Goal: Task Accomplishment & Management: Complete application form

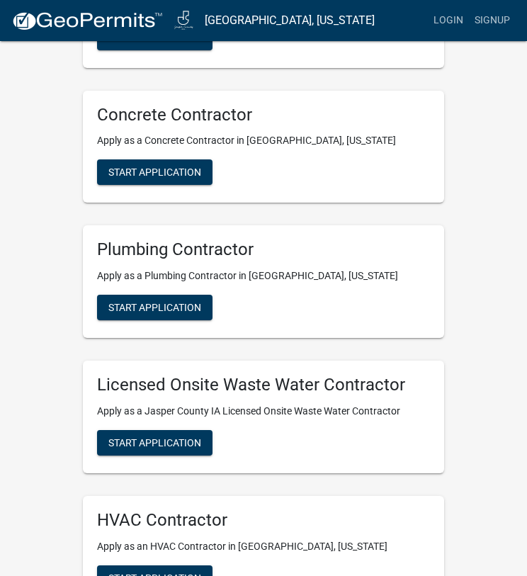
scroll to position [1292, 0]
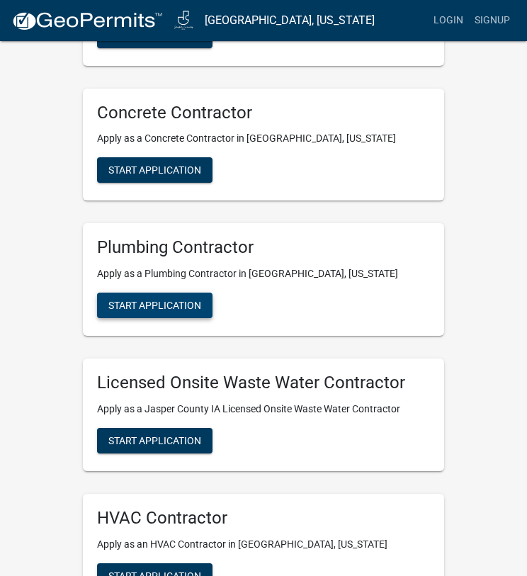
click at [174, 300] on span "Start Application" at bounding box center [154, 305] width 93 height 11
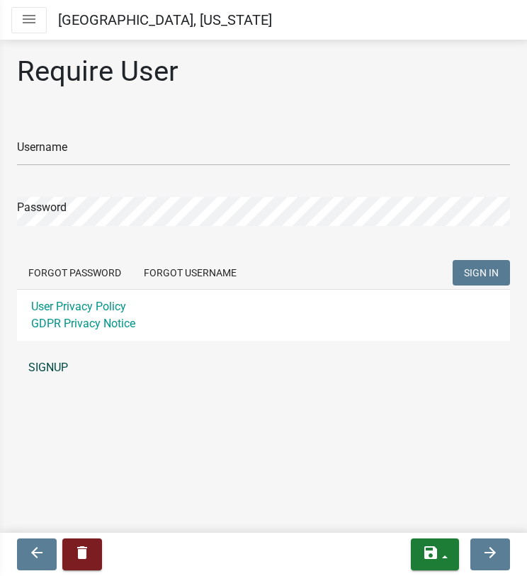
click at [62, 367] on link "SIGNUP" at bounding box center [263, 368] width 493 height 28
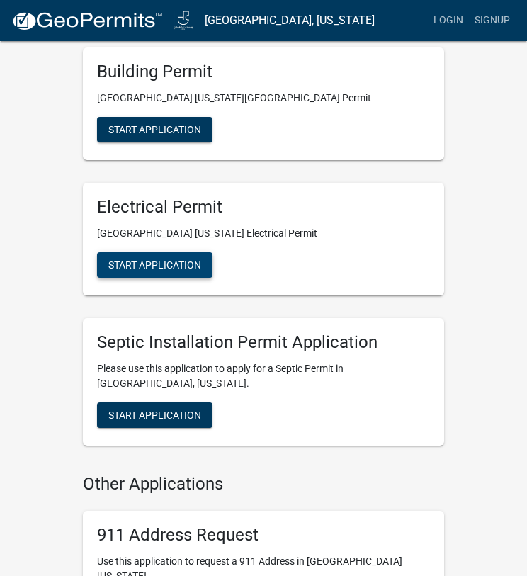
scroll to position [361, 0]
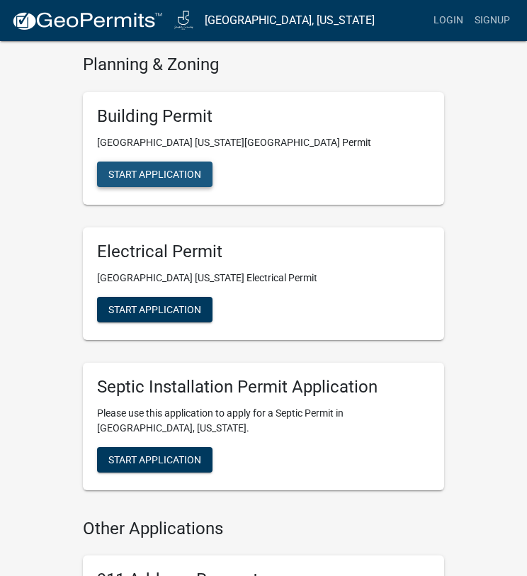
click at [172, 183] on button "Start Application" at bounding box center [155, 175] width 116 height 26
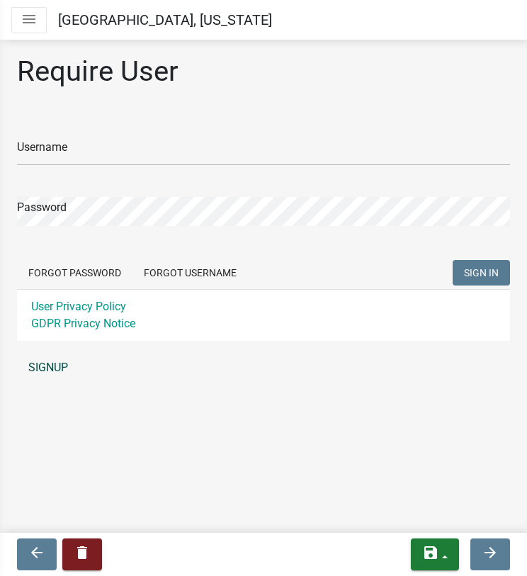
click at [64, 369] on link "SIGNUP" at bounding box center [263, 368] width 493 height 28
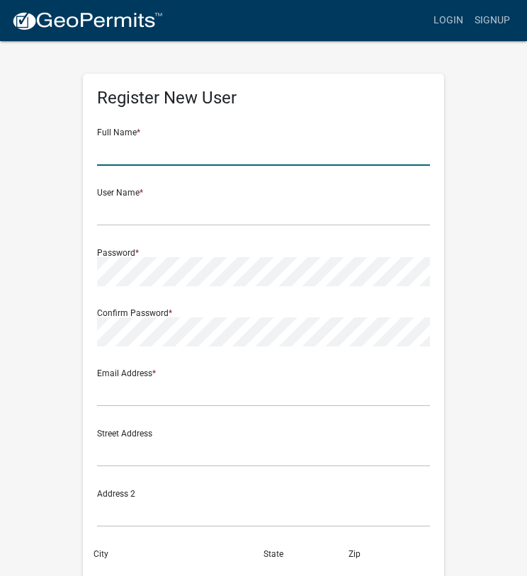
click at [182, 147] on input "text" at bounding box center [263, 151] width 333 height 29
type input "Trent Fiorentin"
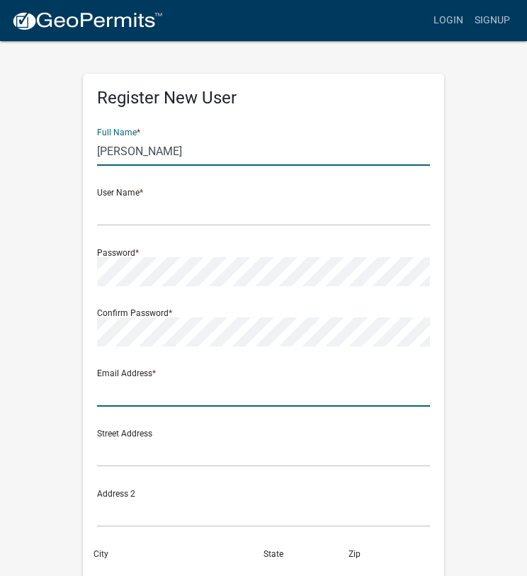
type input "tdfiorentin@gmail.com"
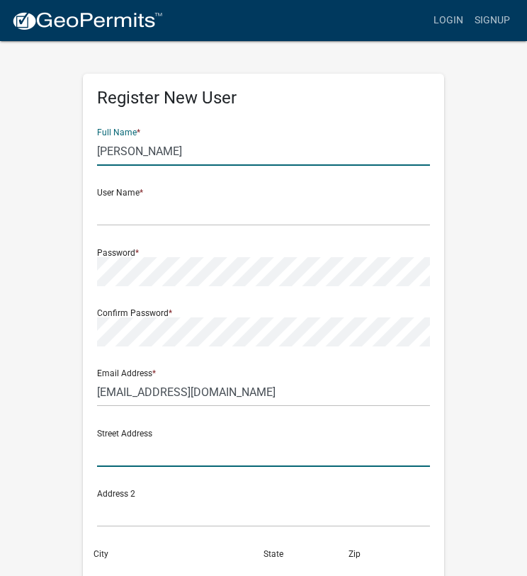
type input "204 East Jackson Street"
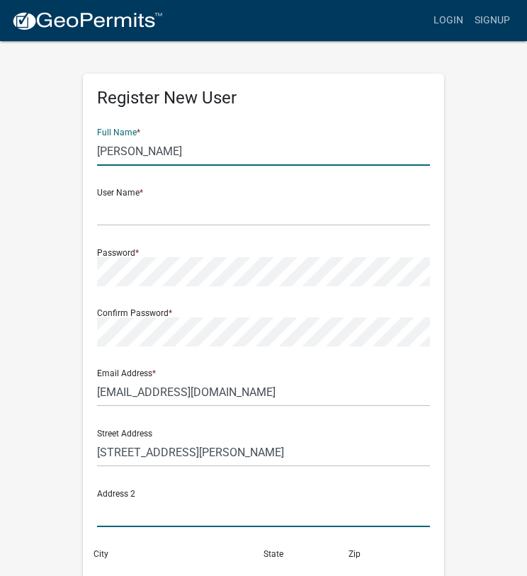
type input "PO Box 432"
type input "PLEASANTVILLE"
type input "IA"
type input "50225"
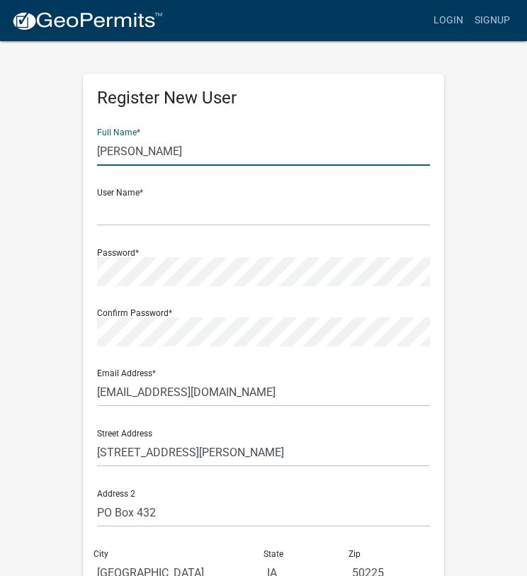
type input "5152101739"
click at [147, 227] on form "Full Name * Trent Fiorentin User Name * Password * Confirm Password * Email Add…" at bounding box center [263, 420] width 333 height 607
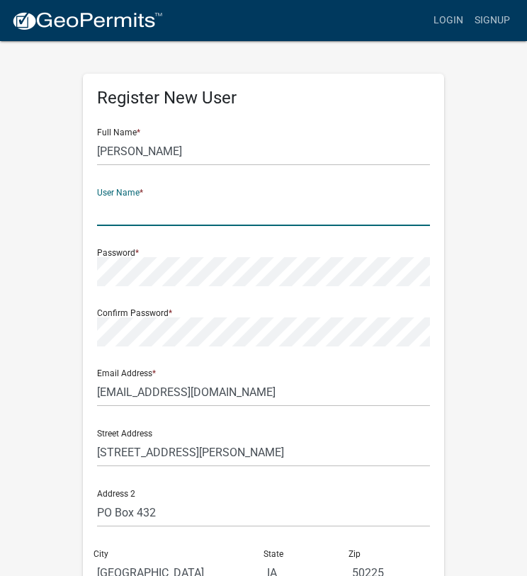
click at [150, 214] on input "text" at bounding box center [263, 211] width 333 height 29
type input "tdfiorentin"
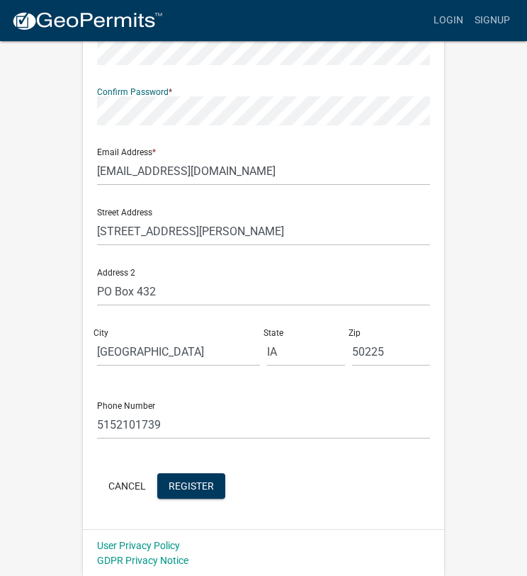
scroll to position [222, 0]
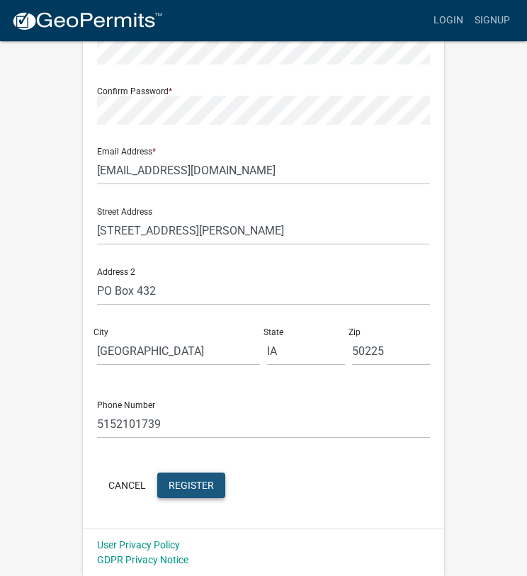
click at [184, 485] on span "Register" at bounding box center [191, 484] width 45 height 11
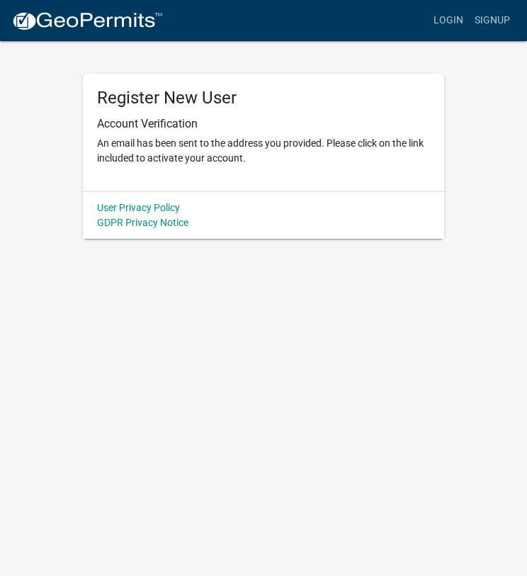
scroll to position [0, 0]
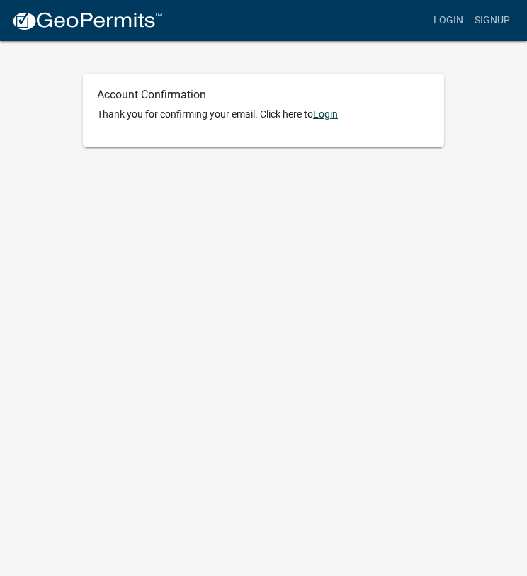
click at [329, 116] on link "Login" at bounding box center [325, 113] width 25 height 11
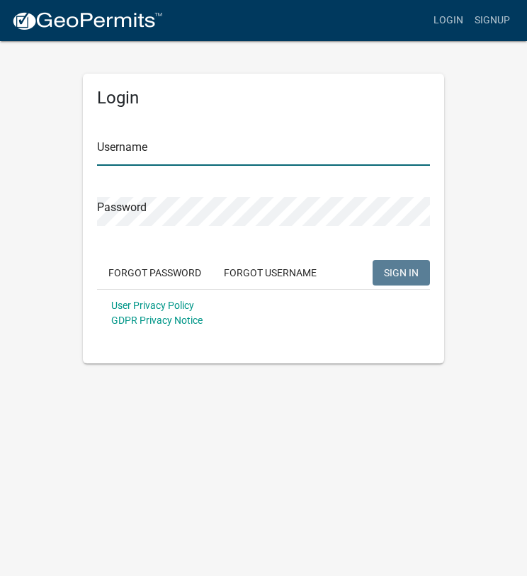
click at [223, 149] on input "Username" at bounding box center [263, 151] width 333 height 29
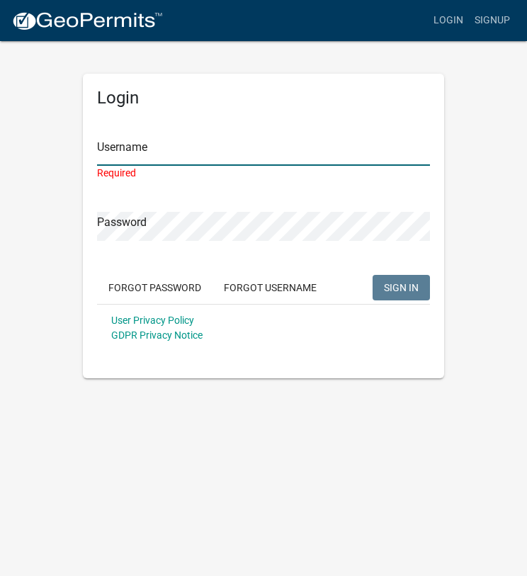
type input "tdfiorentin"
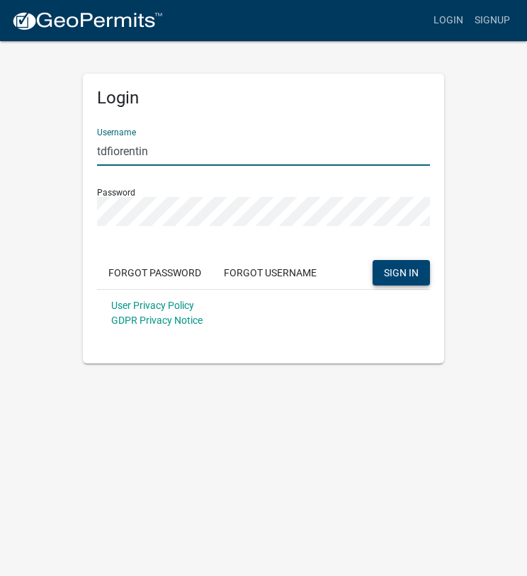
click at [420, 275] on button "SIGN IN" at bounding box center [401, 273] width 57 height 26
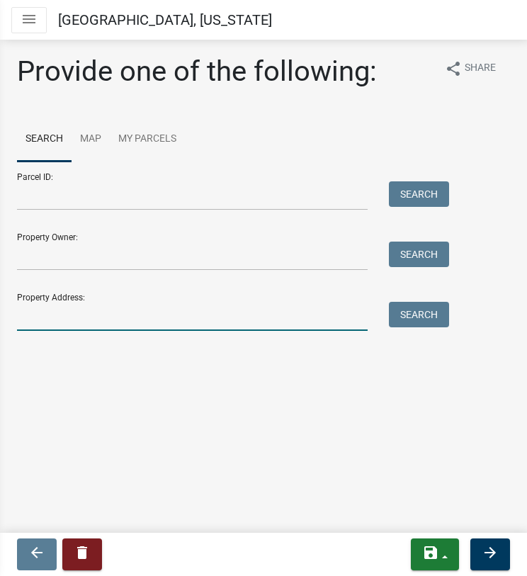
click at [88, 317] on input "Property Address:" at bounding box center [192, 316] width 351 height 29
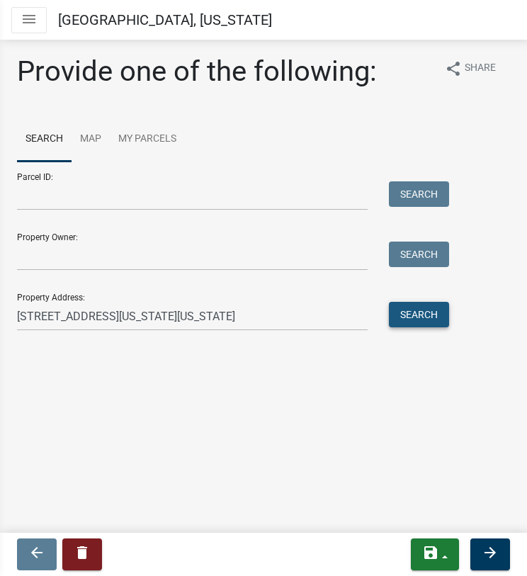
click at [404, 315] on button "Search" at bounding box center [419, 315] width 60 height 26
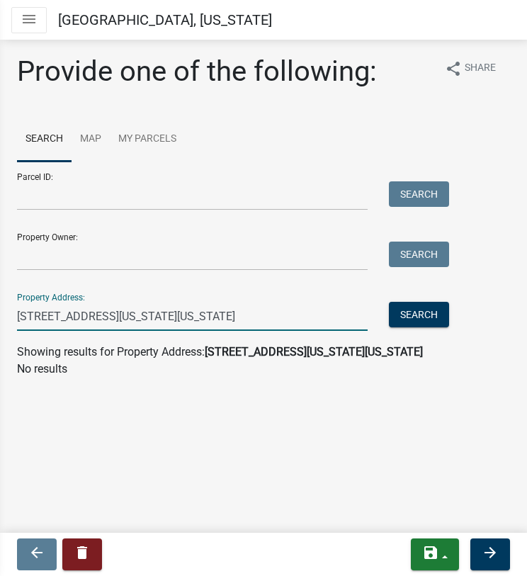
click at [300, 321] on input "11067 Washington Street, Prairie City, Iowa 50228" at bounding box center [192, 316] width 351 height 29
click at [303, 320] on input "11067 Washington Street, Prairie City, Iowa 50228" at bounding box center [192, 316] width 351 height 29
click at [243, 319] on input "11067 Washington Street, Prairie City, Iowa 50228" at bounding box center [192, 316] width 351 height 29
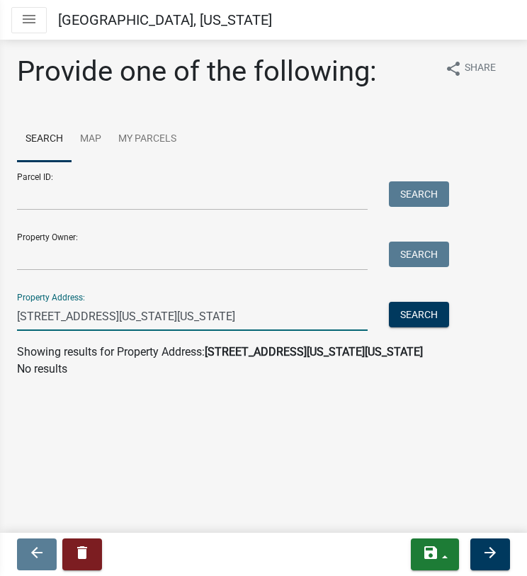
click at [288, 319] on input "11067 Washington Street, Prairie City, Iowa 50228" at bounding box center [192, 316] width 351 height 29
drag, startPoint x: 286, startPoint y: 319, endPoint x: 146, endPoint y: 316, distance: 139.6
click at [146, 316] on input "11067 Washington Street, Prairie City, Iowa 50228" at bounding box center [192, 316] width 351 height 29
type input "11067 Washington Street"
click at [427, 313] on button "Search" at bounding box center [419, 315] width 60 height 26
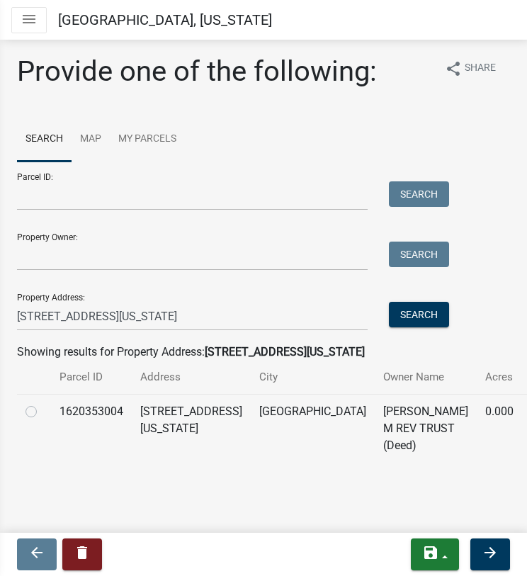
click at [43, 403] on label at bounding box center [43, 403] width 0 height 0
click at [43, 410] on input "radio" at bounding box center [47, 407] width 9 height 9
radio input "true"
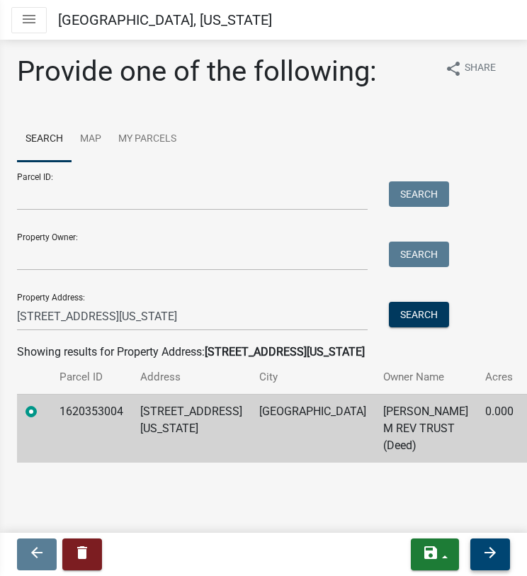
click at [481, 547] on button "arrow_forward" at bounding box center [491, 555] width 40 height 32
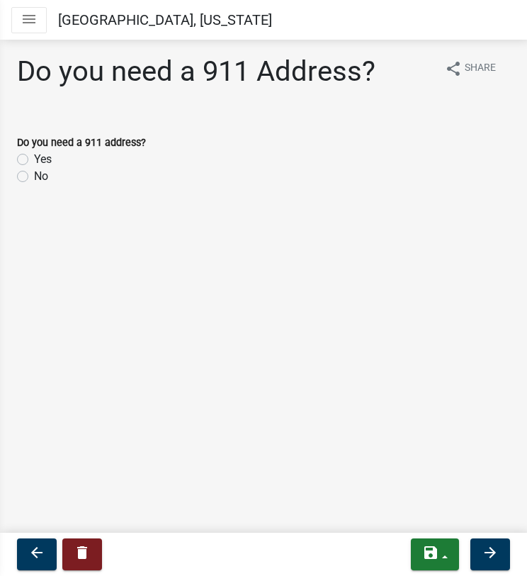
click at [34, 177] on label "No" at bounding box center [41, 176] width 14 height 17
click at [34, 177] on input "No" at bounding box center [38, 172] width 9 height 9
radio input "true"
click at [492, 553] on icon "arrow_forward" at bounding box center [490, 552] width 17 height 17
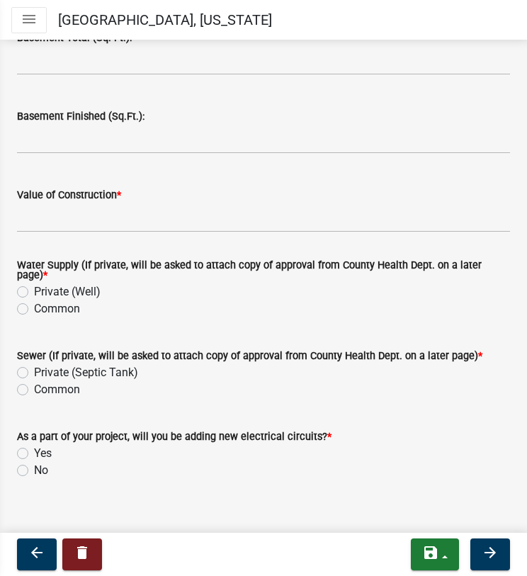
scroll to position [3006, 0]
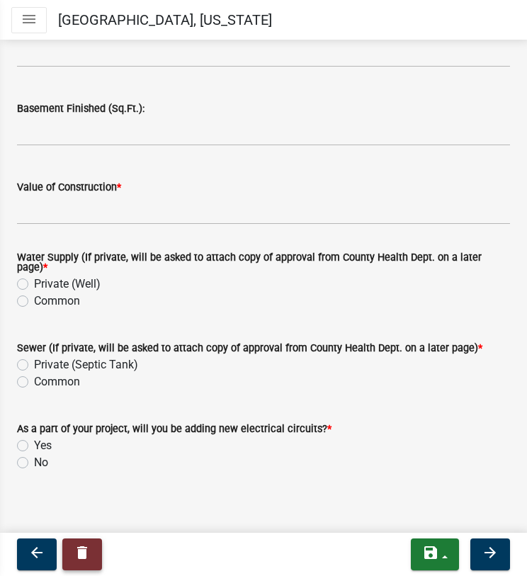
click at [74, 559] on icon "delete" at bounding box center [82, 552] width 17 height 17
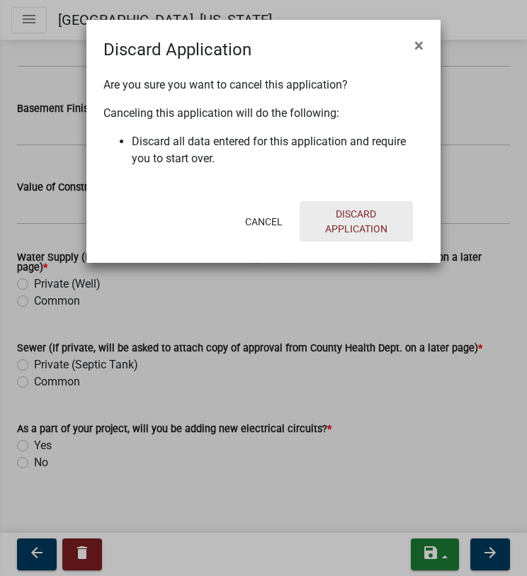
click at [364, 212] on button "Discard Application" at bounding box center [356, 221] width 113 height 40
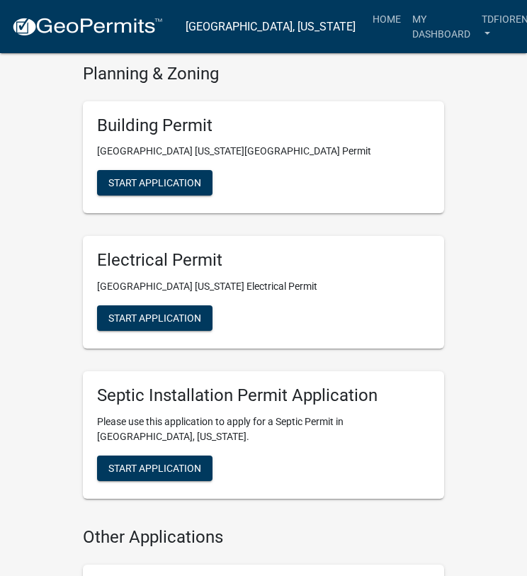
scroll to position [443, 0]
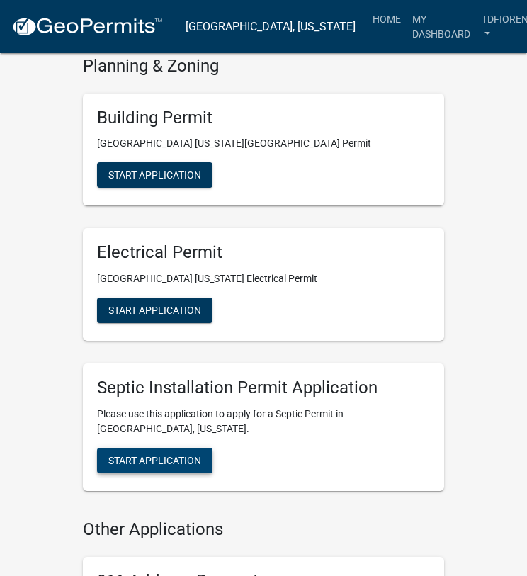
click at [184, 459] on span "Start Application" at bounding box center [154, 460] width 93 height 11
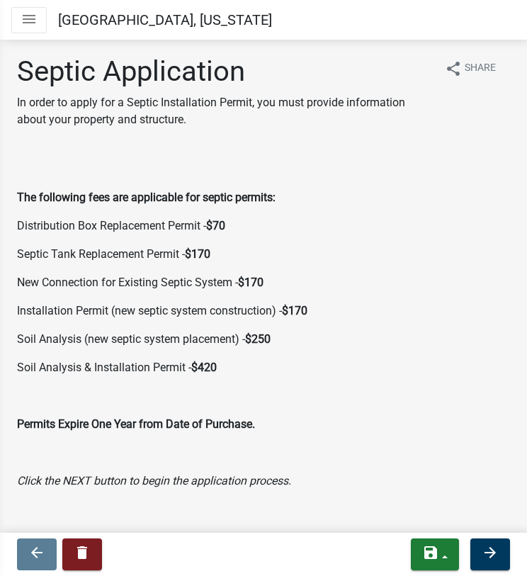
scroll to position [23, 0]
